Goal: Information Seeking & Learning: Learn about a topic

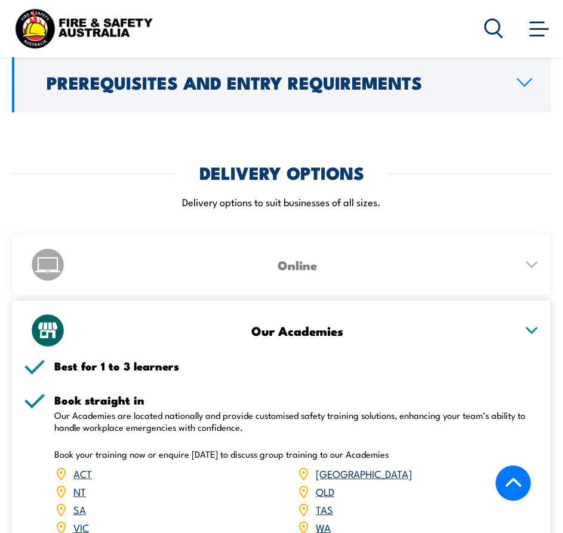
scroll to position [1493, 0]
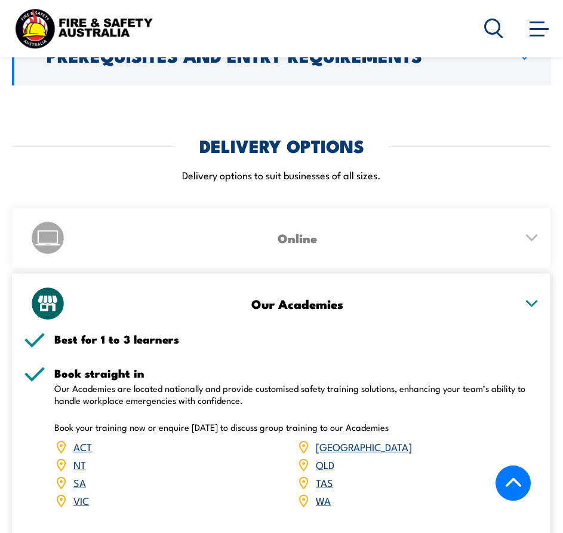
click at [529, 299] on icon at bounding box center [531, 303] width 15 height 8
click at [534, 274] on div "Our Academies" at bounding box center [282, 304] width 516 height 60
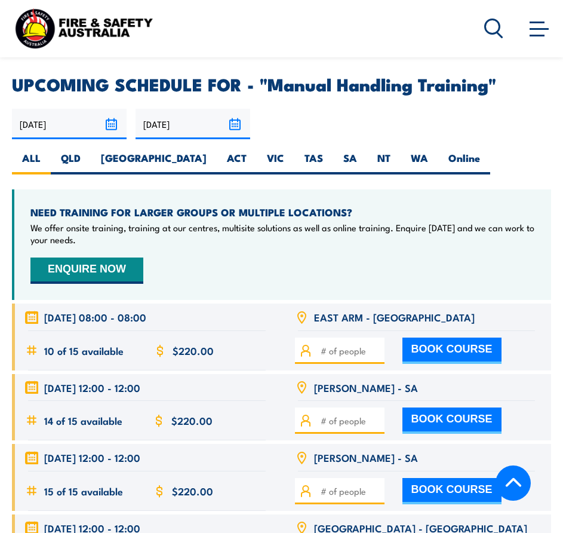
scroll to position [1912, 0]
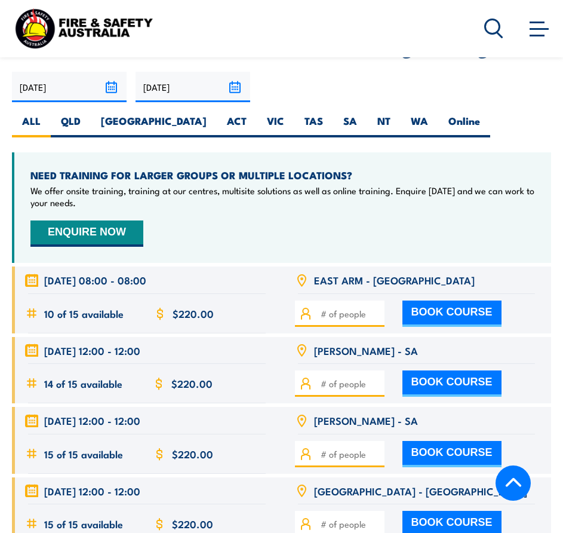
click at [354, 307] on input "number" at bounding box center [351, 313] width 60 height 13
type input "2"
click at [305, 185] on p "We offer onsite training, training at our centres, multisite solutions as well …" at bounding box center [282, 197] width 505 height 24
click at [257, 114] on label "VIC" at bounding box center [276, 125] width 38 height 23
click at [284, 114] on input "VIC" at bounding box center [288, 118] width 8 height 8
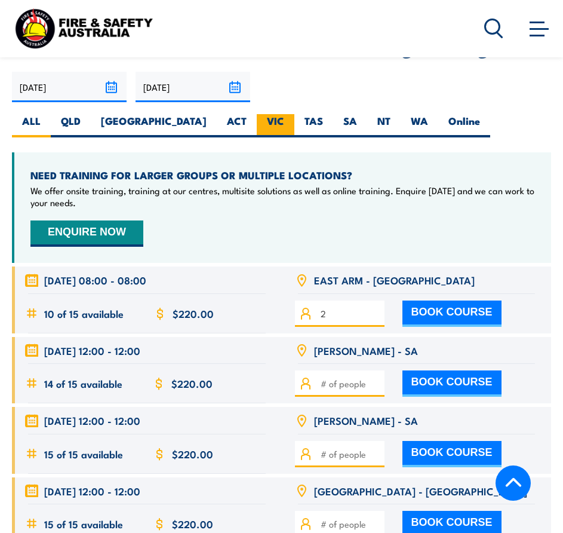
radio input "true"
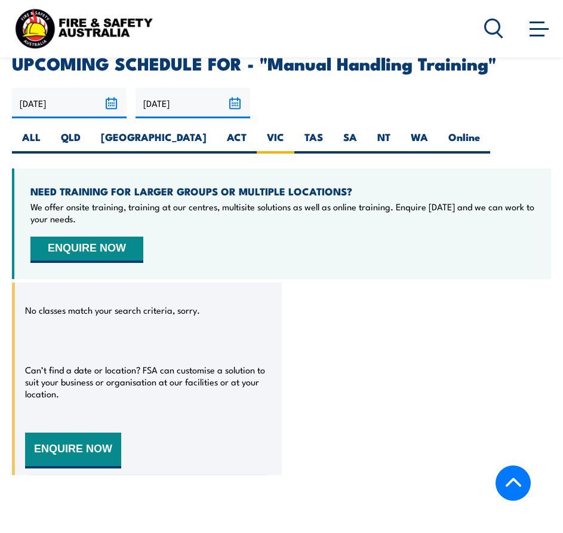
scroll to position [2128, 0]
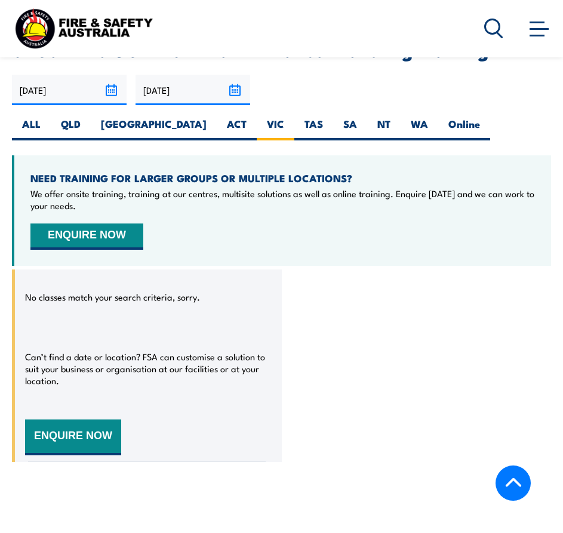
click at [527, 27] on div at bounding box center [517, 28] width 67 height 24
click at [530, 29] on span at bounding box center [539, 29] width 19 height 2
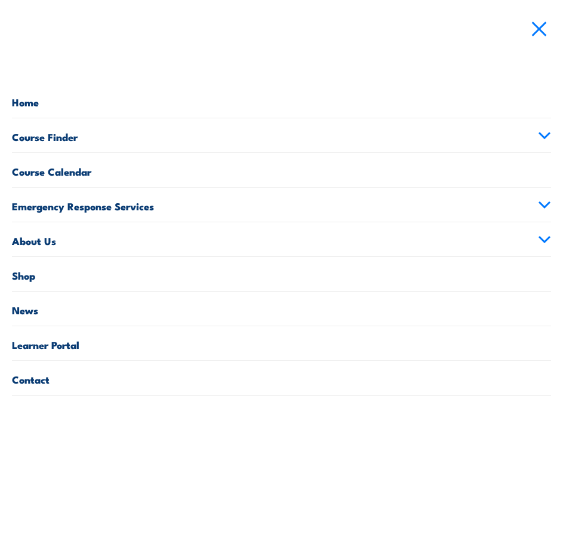
click at [49, 130] on link "Course Finder" at bounding box center [281, 135] width 539 height 34
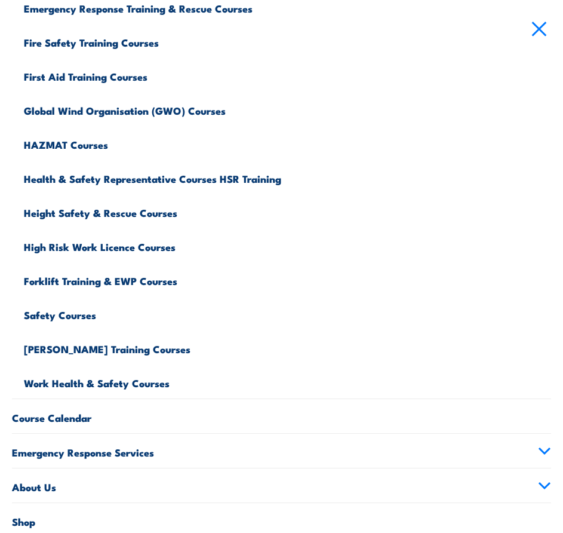
scroll to position [179, 0]
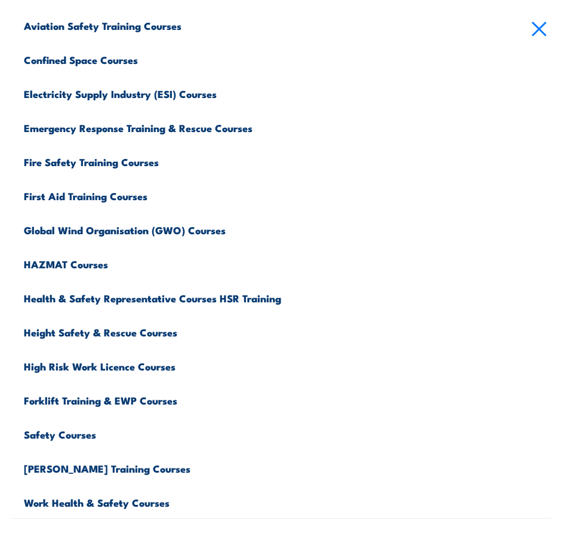
click at [89, 157] on link "Fire Safety Training Courses" at bounding box center [287, 160] width 527 height 34
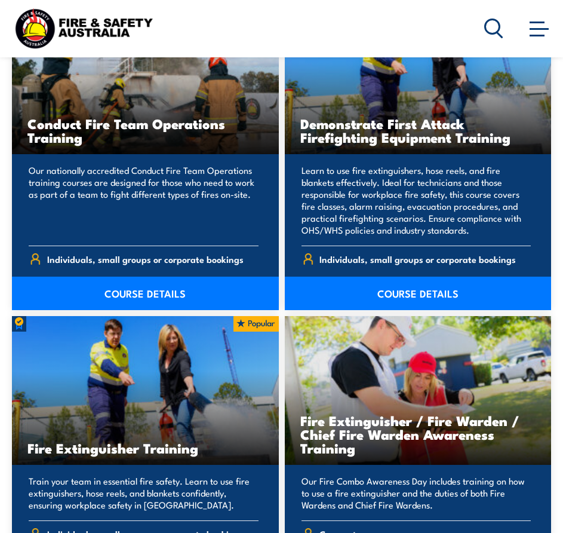
scroll to position [1553, 0]
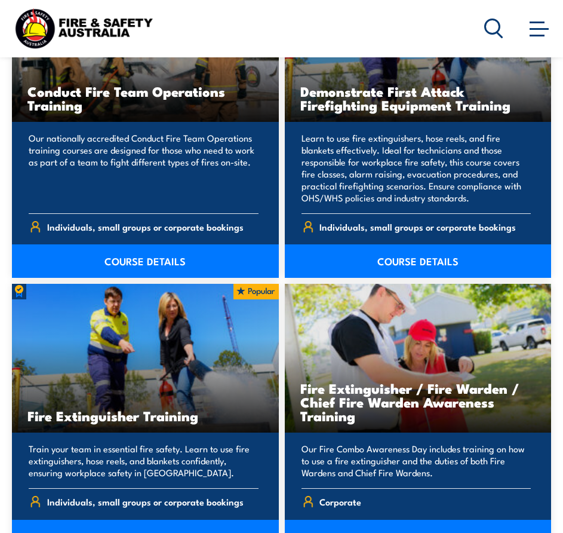
click at [197, 262] on link "COURSE DETAILS" at bounding box center [145, 260] width 267 height 33
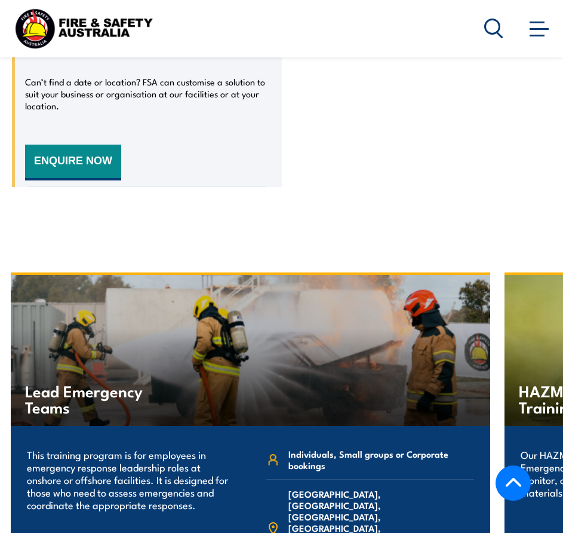
scroll to position [2509, 0]
